Goal: Task Accomplishment & Management: Manage account settings

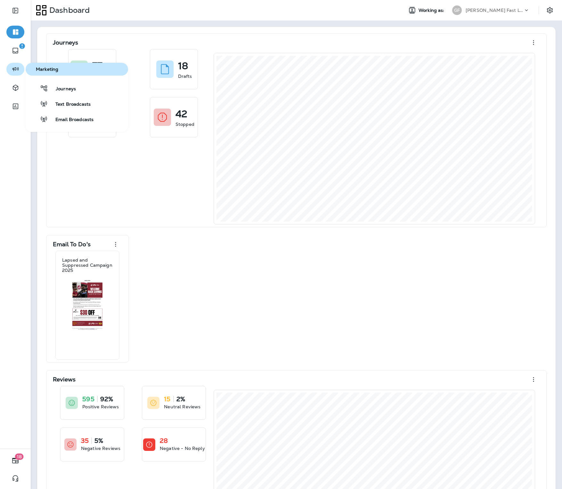
click at [16, 68] on icon "button" at bounding box center [16, 69] width 8 height 8
click at [57, 117] on span "Email Broadcasts" at bounding box center [71, 120] width 46 height 6
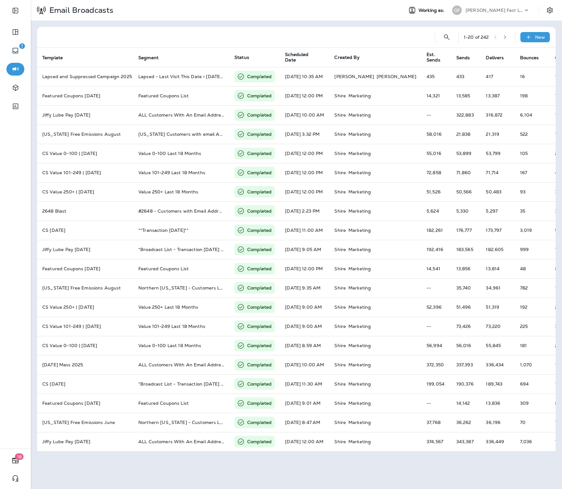
click at [493, 10] on p "[PERSON_NAME] Fast Lube dba [PERSON_NAME]" at bounding box center [495, 10] width 58 height 5
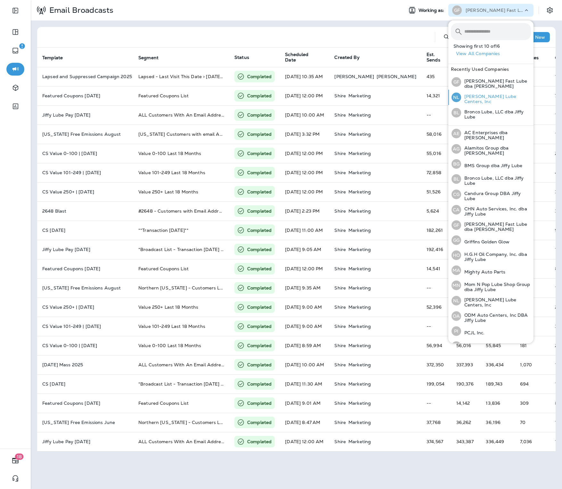
click at [490, 98] on p "[PERSON_NAME] Lube Centers, Inc" at bounding box center [496, 99] width 70 height 10
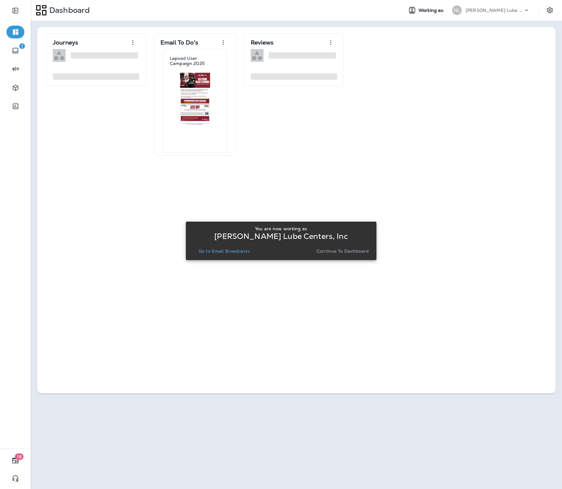
click at [245, 251] on p "Go to Email Broadcasts" at bounding box center [224, 251] width 51 height 5
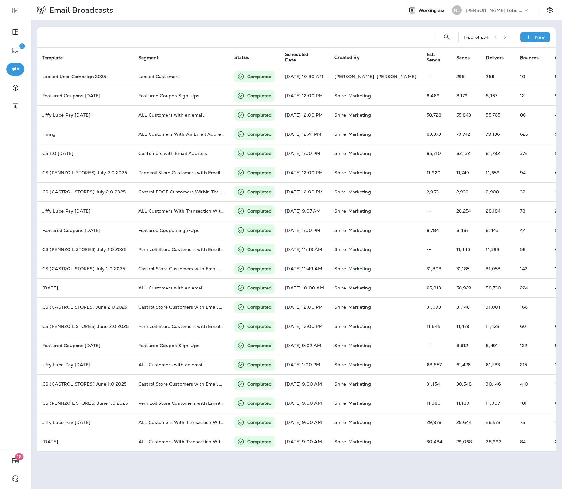
click at [478, 14] on div "[PERSON_NAME] Lube Centers, Inc" at bounding box center [495, 10] width 58 height 10
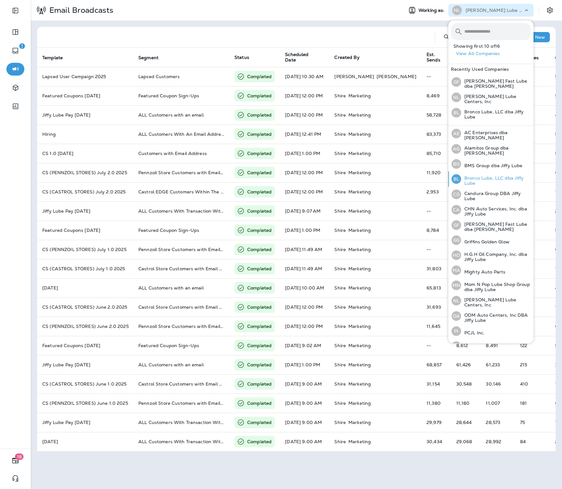
click at [491, 176] on p "Bronco Lube, LLC dba Jiffy Lube" at bounding box center [496, 181] width 70 height 10
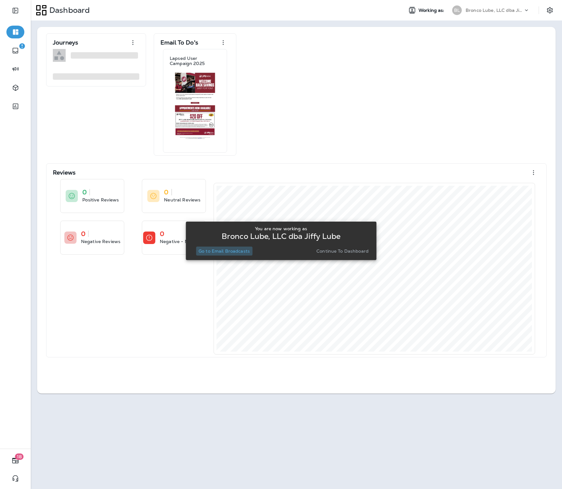
click at [217, 249] on p "Go to Email Broadcasts" at bounding box center [224, 251] width 51 height 5
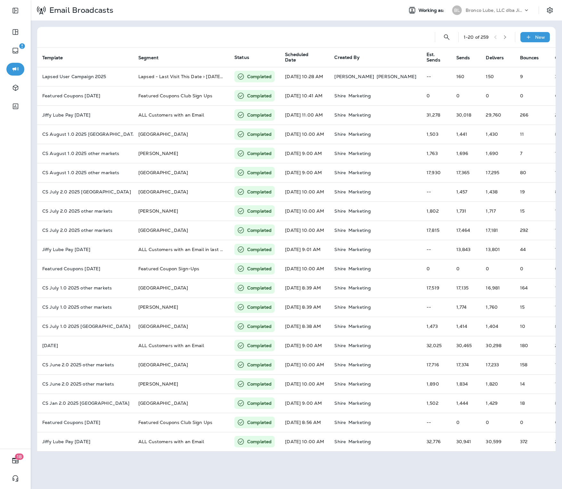
click at [486, 11] on p "Bronco Lube, LLC dba Jiffy Lube" at bounding box center [495, 10] width 58 height 5
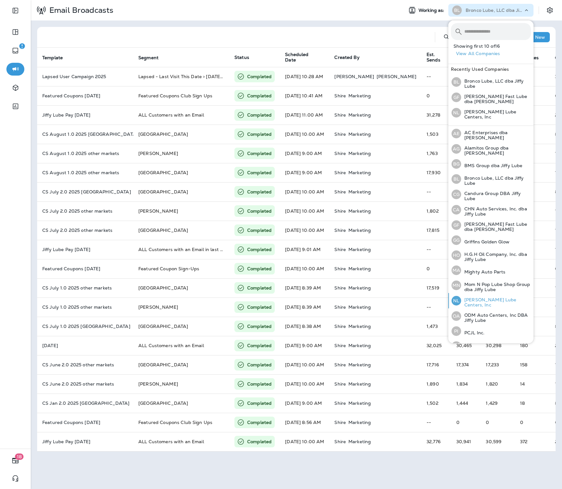
scroll to position [25, 0]
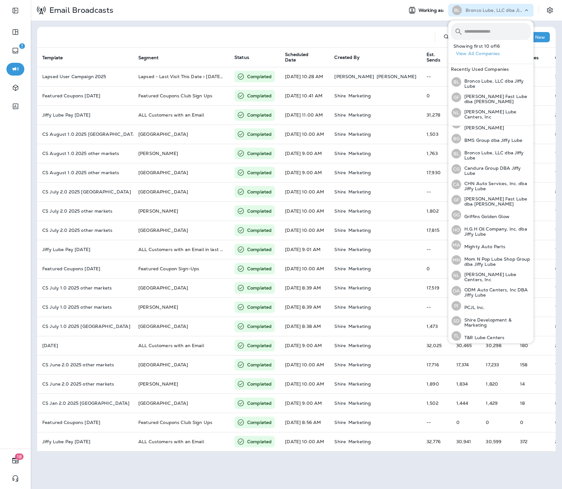
click at [301, 30] on div at bounding box center [236, 37] width 388 height 21
